Goal: Transaction & Acquisition: Purchase product/service

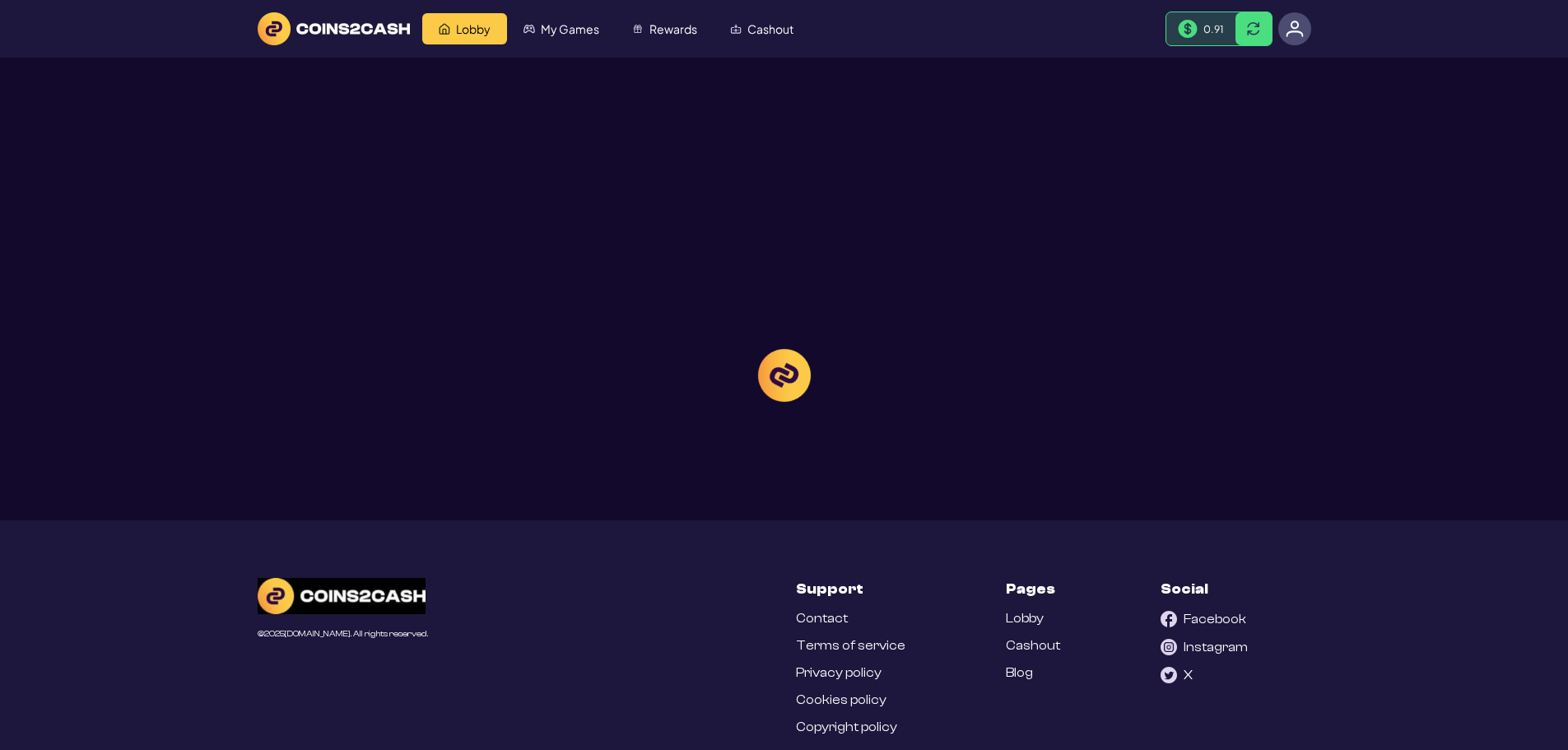
click at [811, 37] on div at bounding box center [784, 375] width 1568 height 750
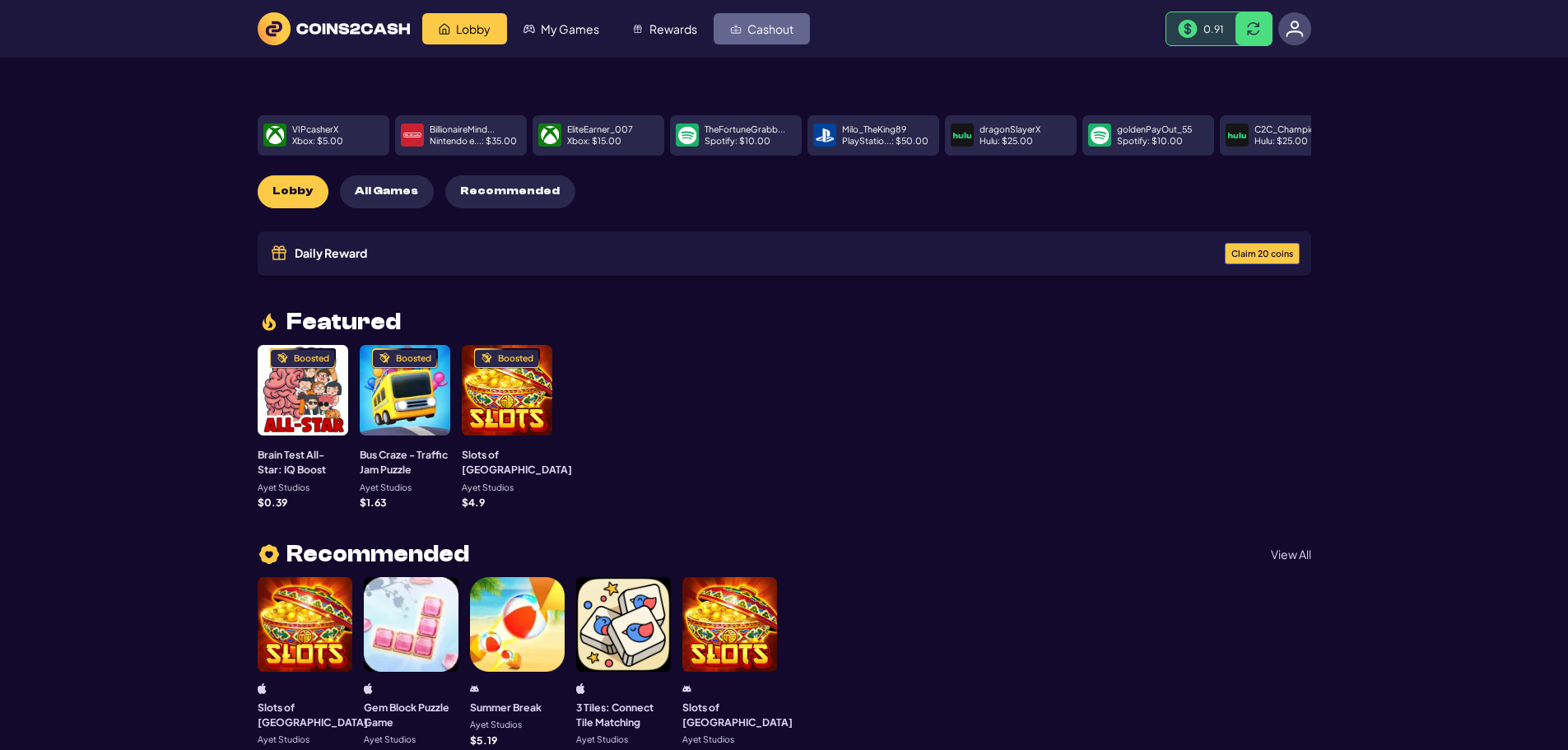
click at [772, 38] on link "Cashout" at bounding box center [761, 28] width 97 height 31
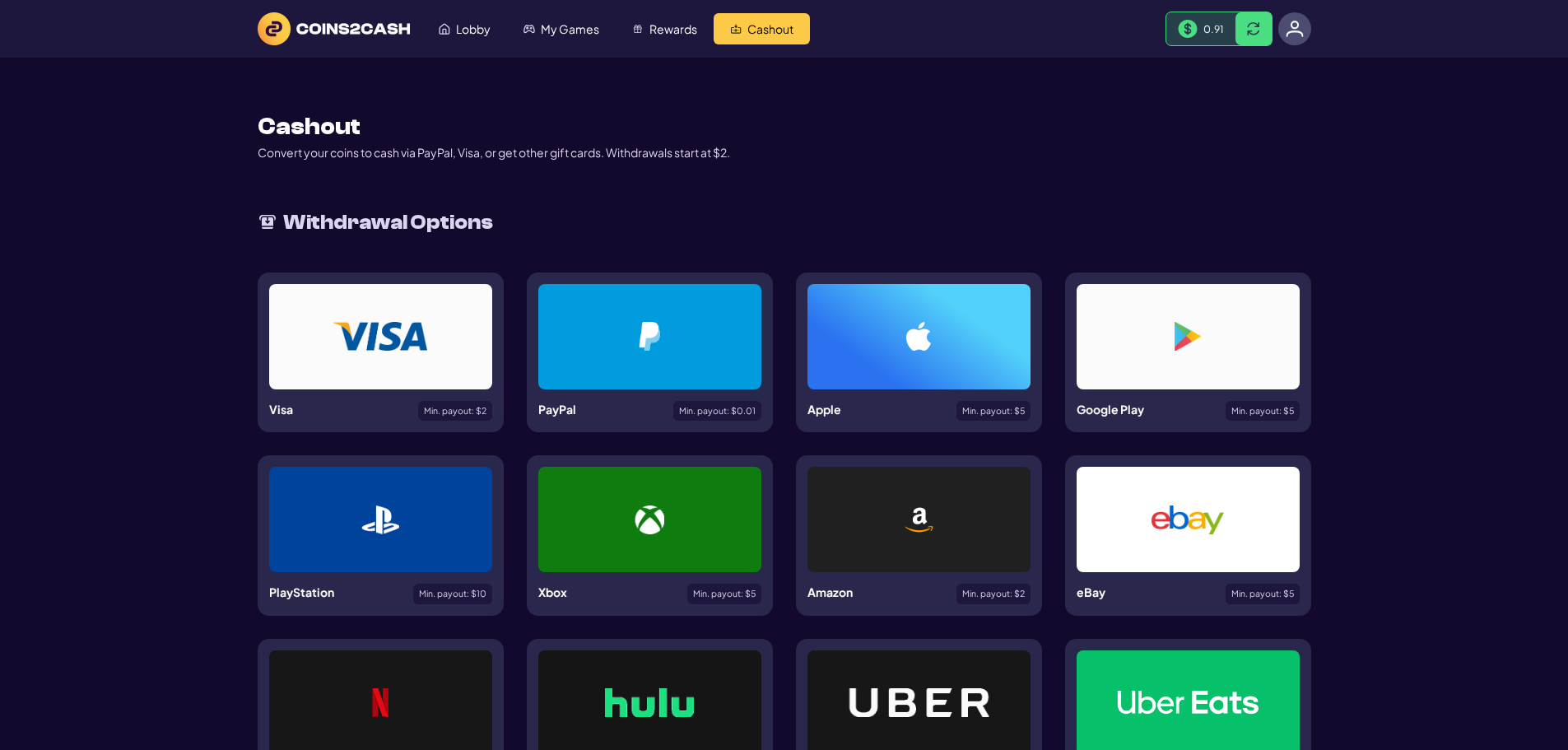
click at [1013, 126] on div "Cashout Convert your coins to cash via PayPal, Visa, or get other gift cards. W…" at bounding box center [784, 138] width 1054 height 46
click at [937, 353] on div at bounding box center [919, 336] width 223 height 105
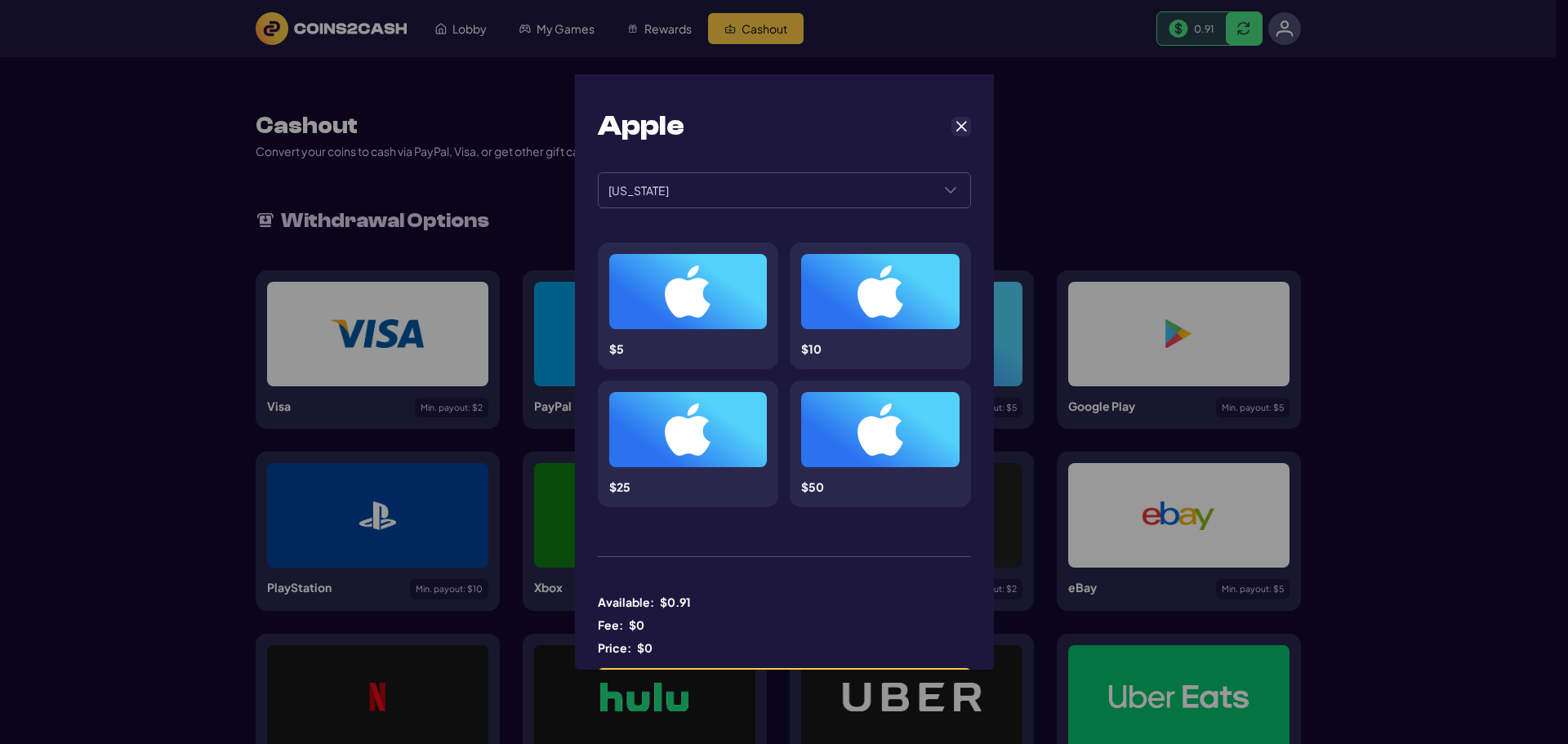
click at [692, 289] on img at bounding box center [688, 291] width 46 height 52
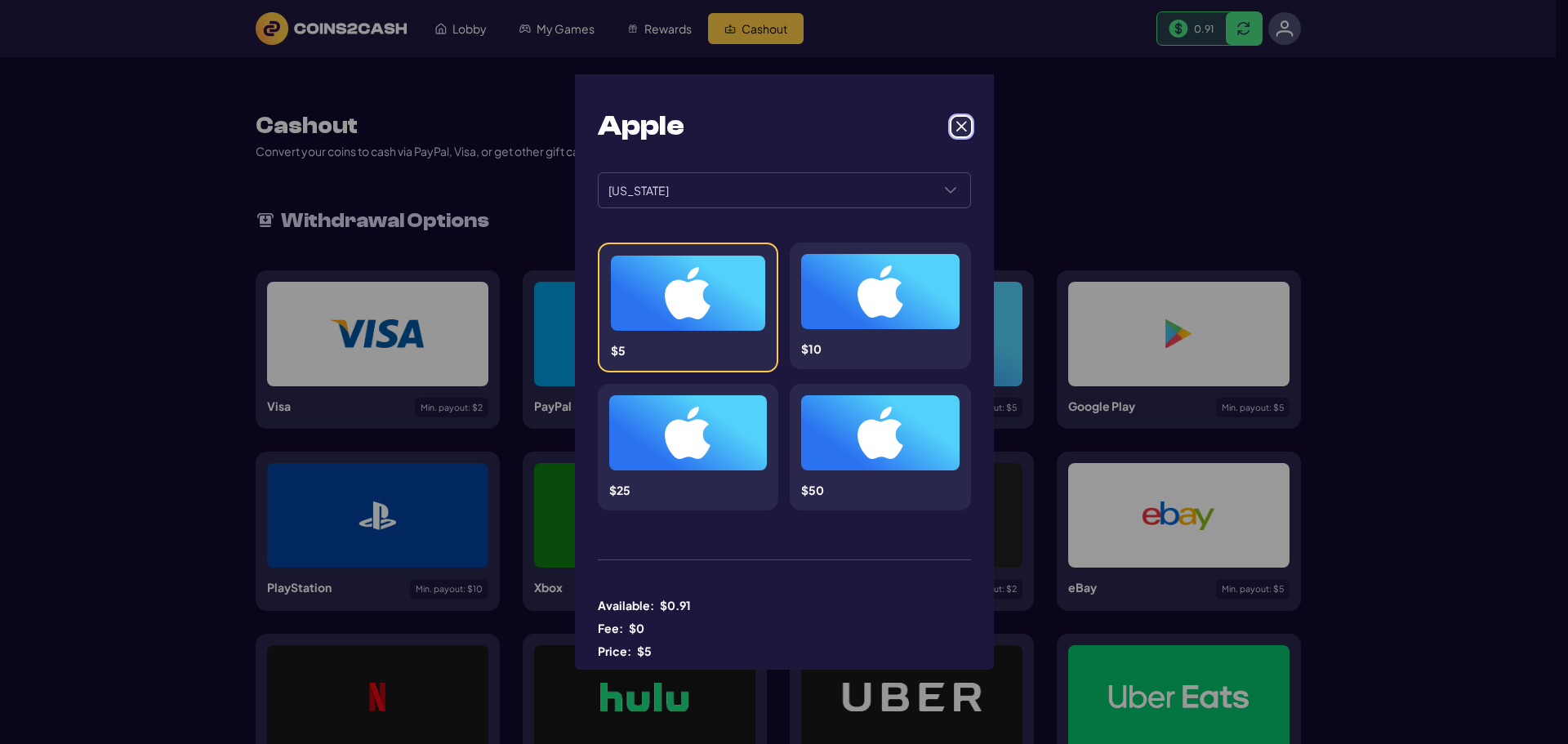
click at [954, 123] on span "Cancel" at bounding box center [961, 126] width 15 height 15
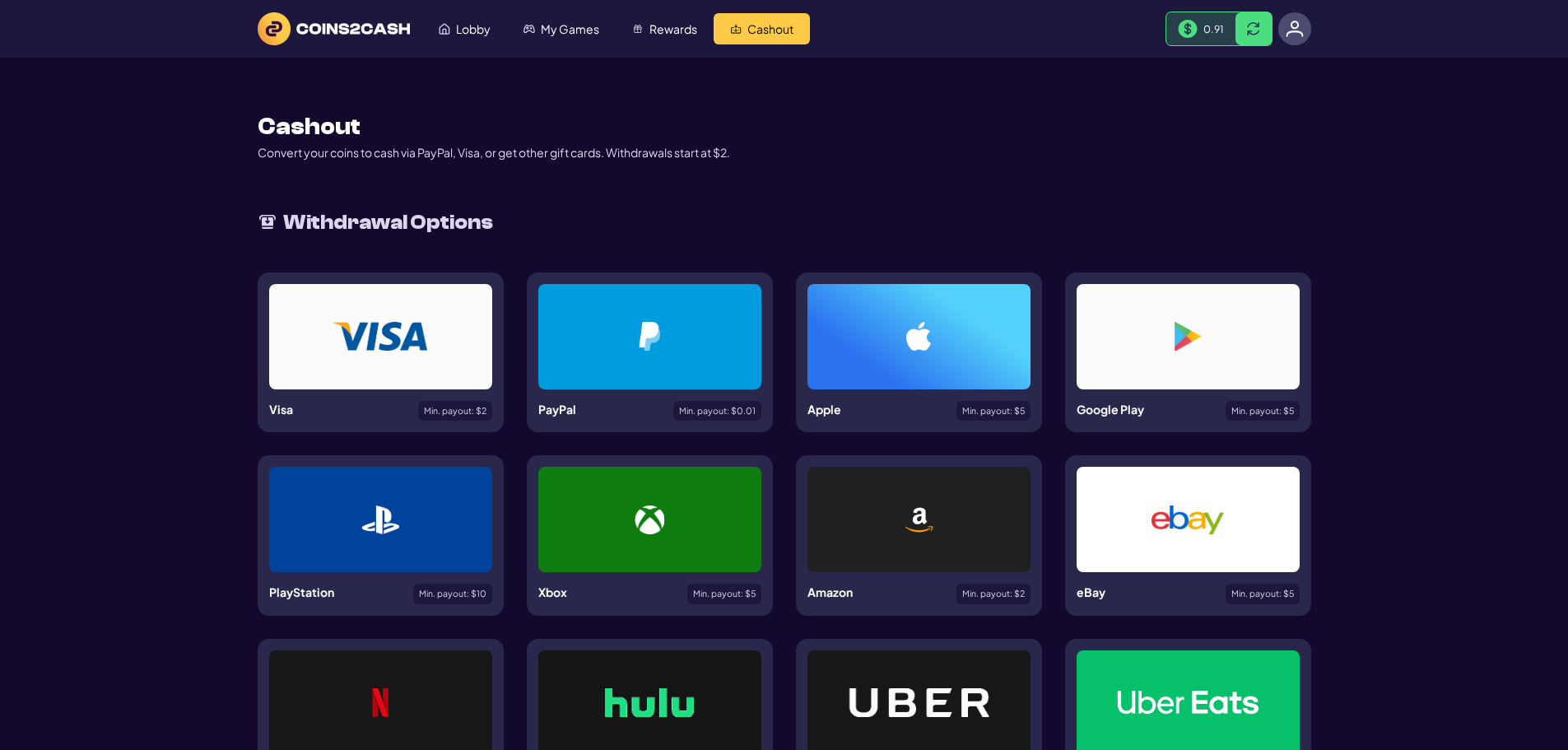
click at [1537, 365] on main "Cashout Convert your coins to cash via PayPal, Visa, or get other gift cards. W…" at bounding box center [784, 566] width 1568 height 1017
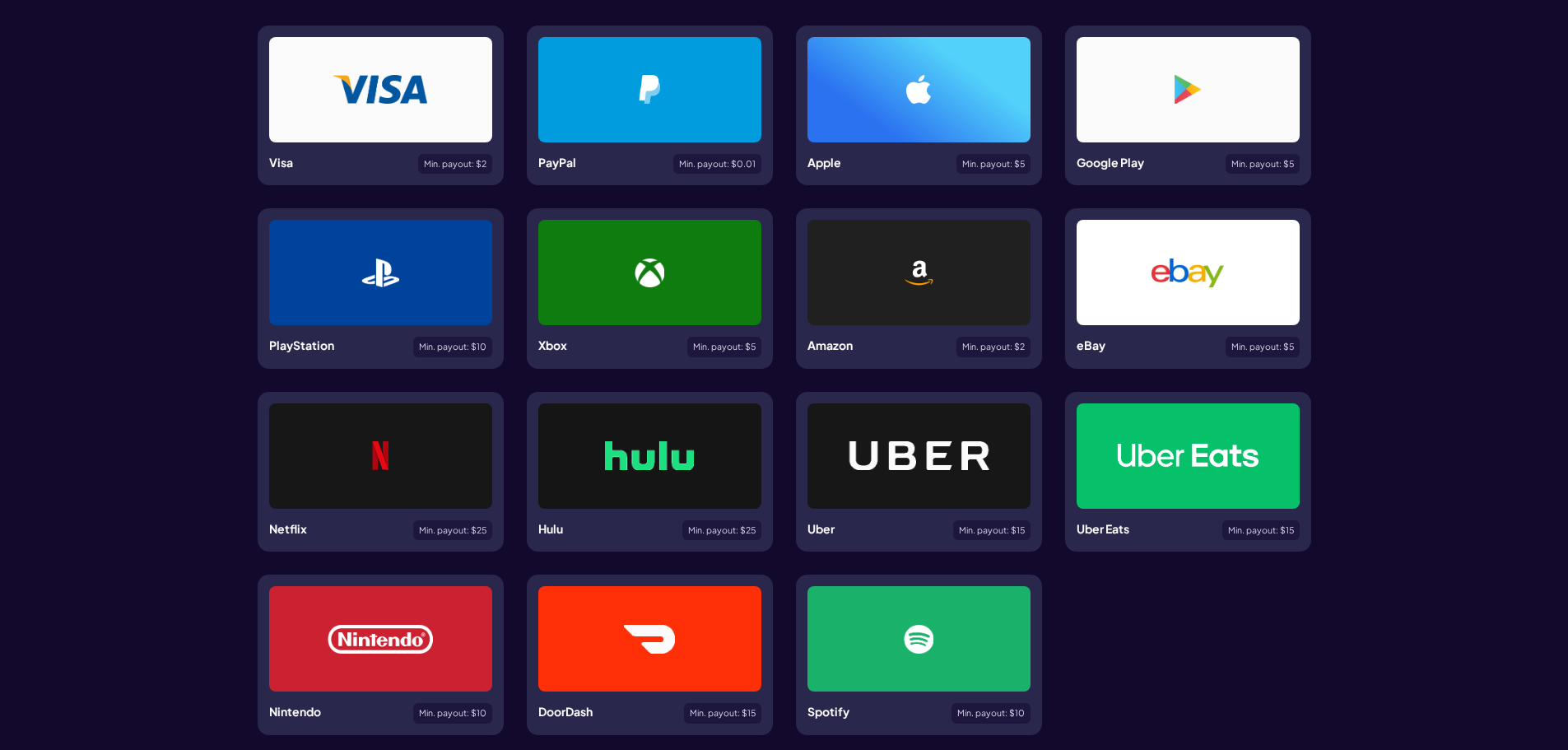
scroll to position [165, 0]
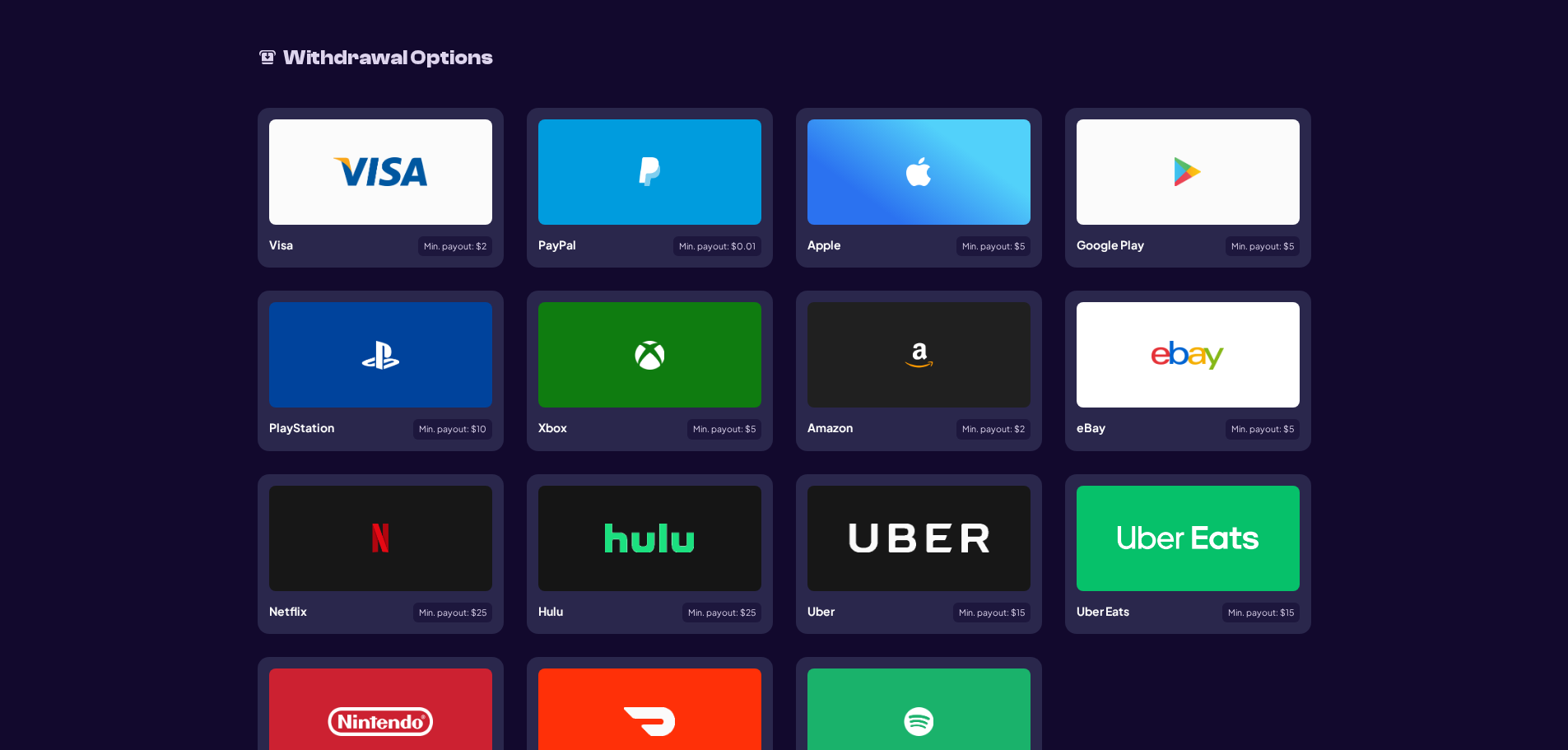
click at [690, 216] on div at bounding box center [650, 172] width 223 height 105
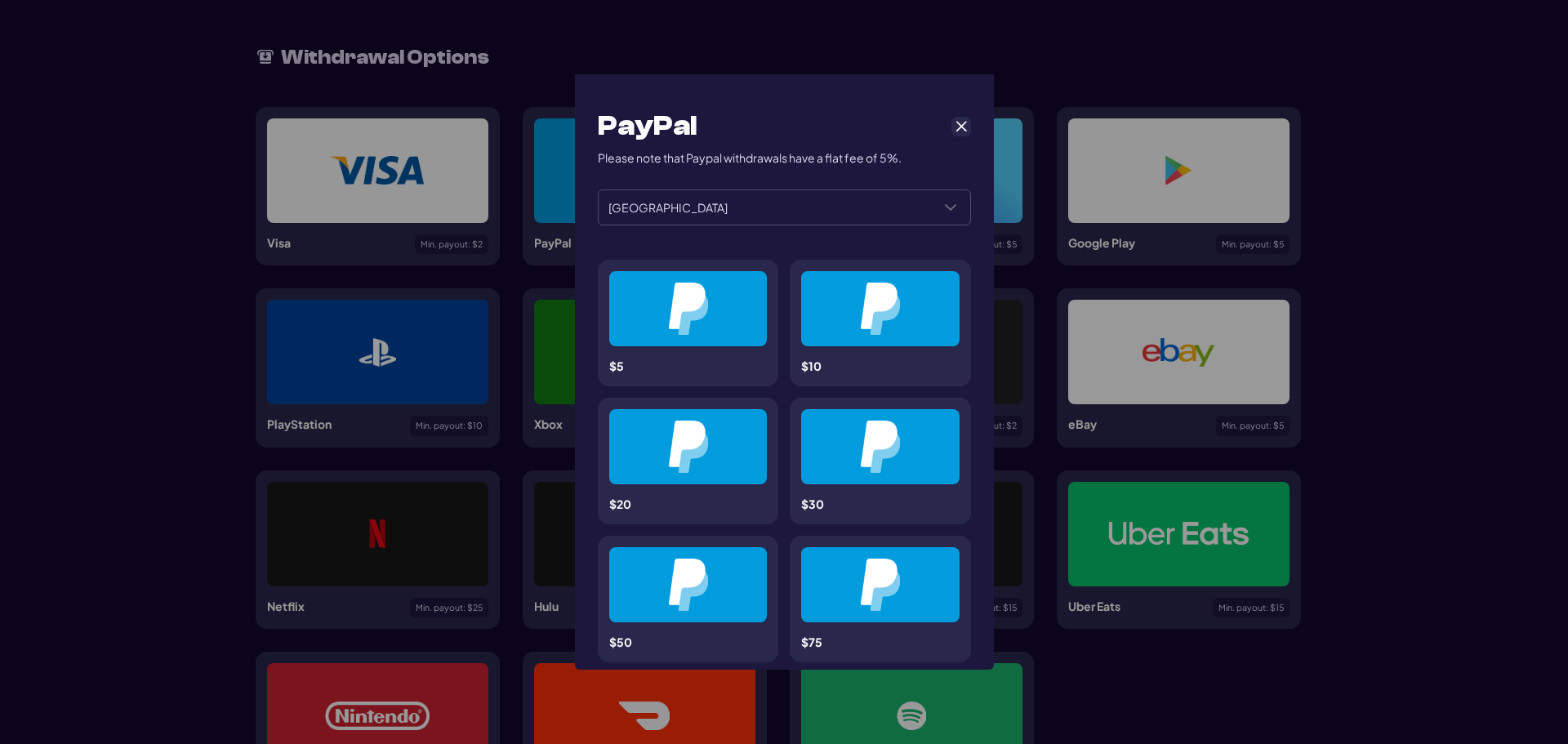
click at [951, 120] on button "Cancel" at bounding box center [961, 126] width 19 height 19
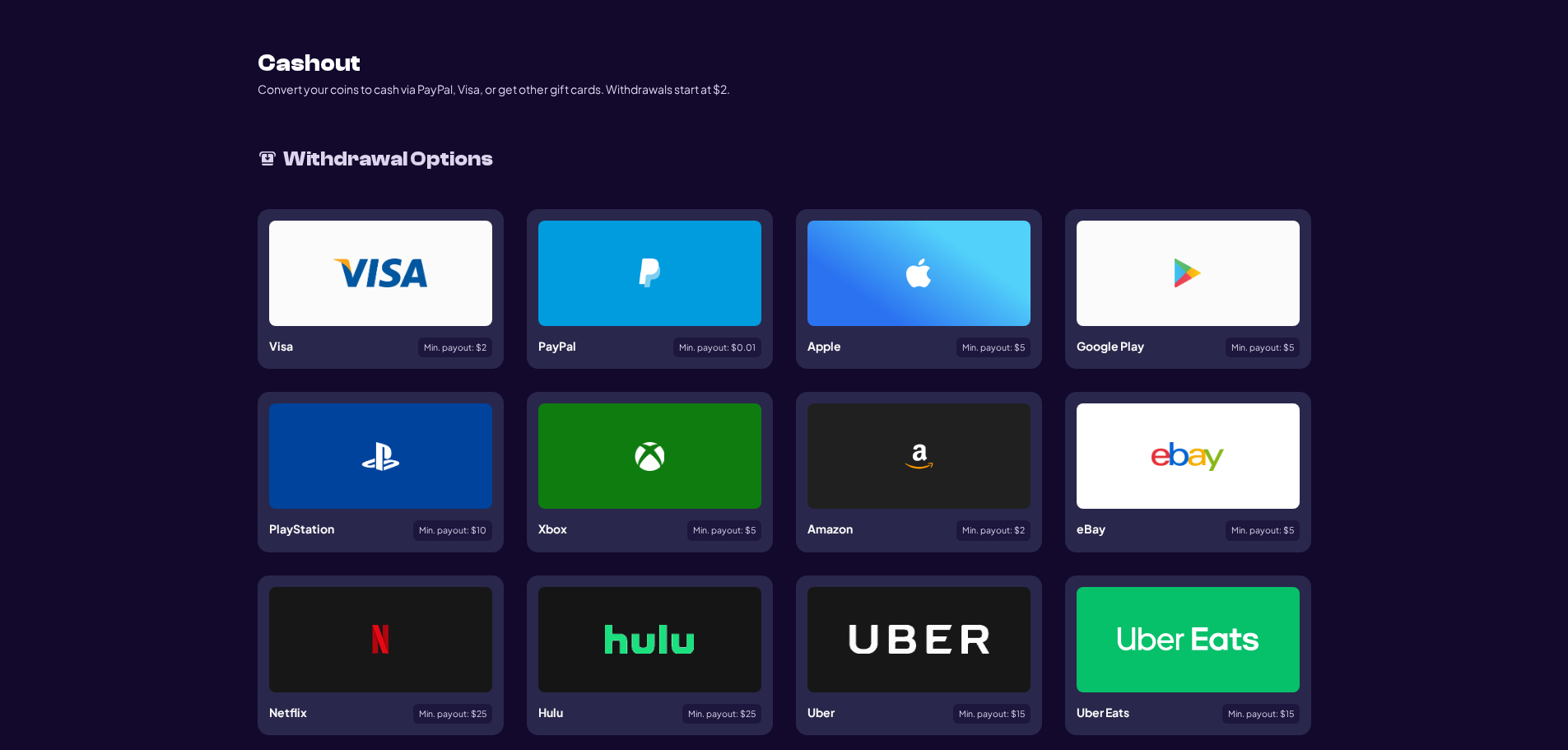
scroll to position [103, 0]
